Goal: Find specific page/section: Find specific page/section

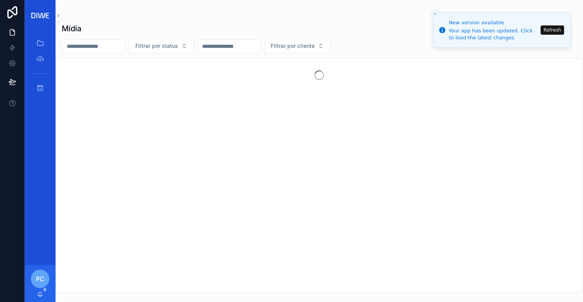
click at [431, 13] on button "Close toast" at bounding box center [435, 14] width 8 height 8
click at [435, 14] on line "Close toast" at bounding box center [435, 14] width 2 height 2
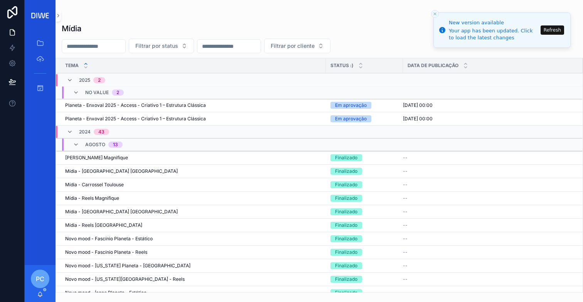
click at [125, 47] on input "scrollable content" at bounding box center [93, 46] width 63 height 11
click at [160, 48] on span "Filtrar por status" at bounding box center [156, 46] width 43 height 8
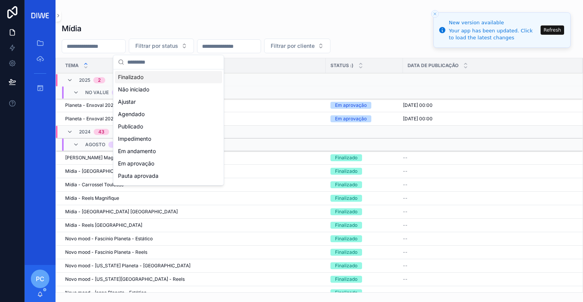
click at [218, 44] on input "scrollable content" at bounding box center [228, 46] width 63 height 11
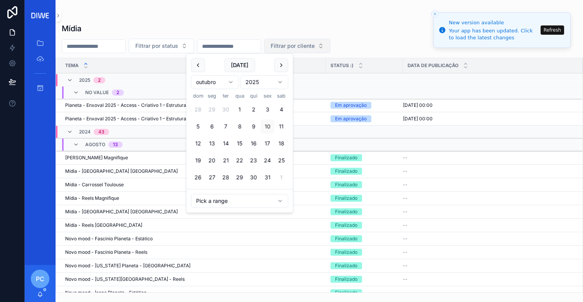
click at [307, 47] on span "Filtrar por cliente" at bounding box center [293, 46] width 44 height 8
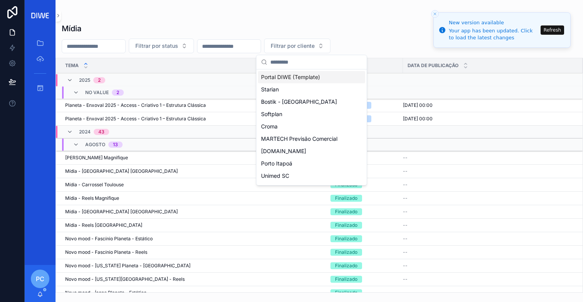
click at [295, 25] on div "Mídia" at bounding box center [319, 28] width 515 height 11
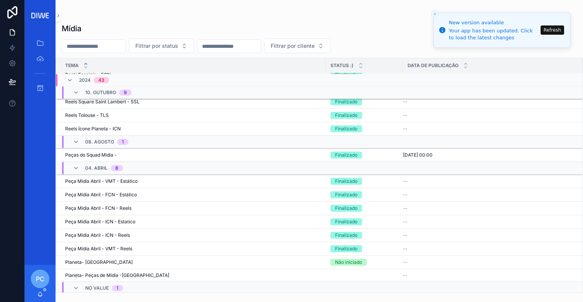
scroll to position [514, 0]
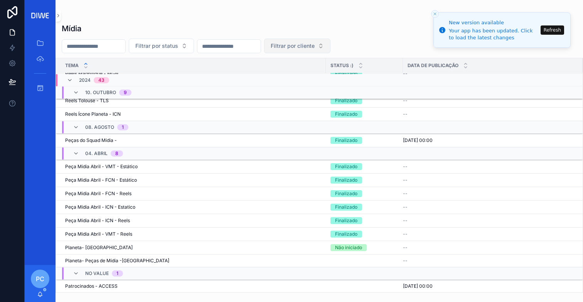
click at [315, 45] on span "Filtrar por cliente" at bounding box center [293, 46] width 44 height 8
click at [246, 45] on input "scrollable content" at bounding box center [228, 46] width 63 height 11
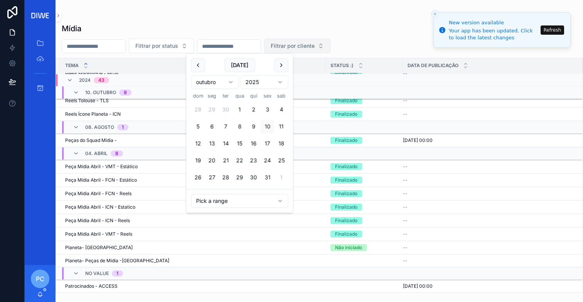
click at [296, 44] on span "Filtrar por cliente" at bounding box center [293, 46] width 44 height 8
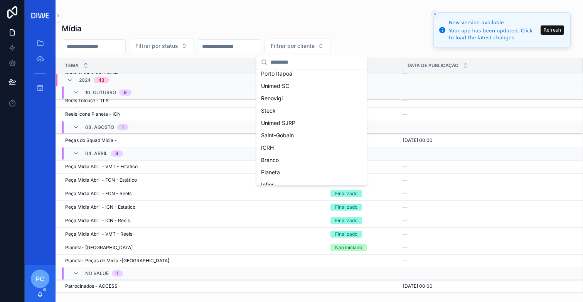
scroll to position [97, 0]
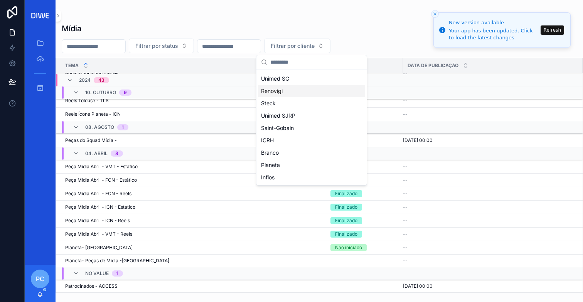
click at [398, 31] on div "Mídia" at bounding box center [319, 28] width 515 height 11
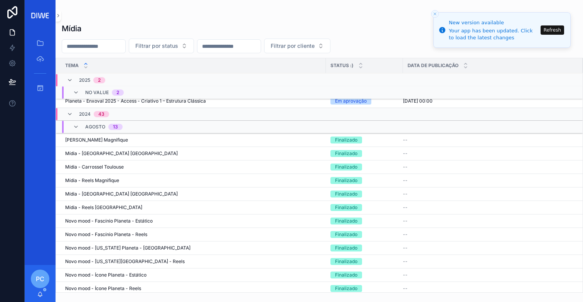
scroll to position [26, 0]
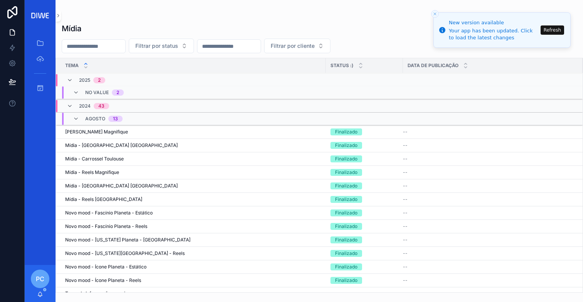
click at [436, 15] on icon "Close toast" at bounding box center [435, 14] width 5 height 5
click at [433, 13] on icon "Close toast" at bounding box center [435, 14] width 5 height 5
click at [435, 13] on line "Close toast" at bounding box center [435, 14] width 2 height 2
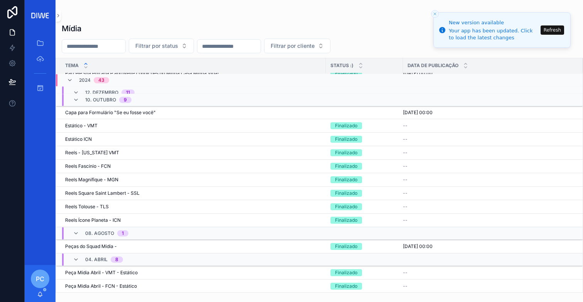
scroll to position [0, 0]
